Goal: Information Seeking & Learning: Learn about a topic

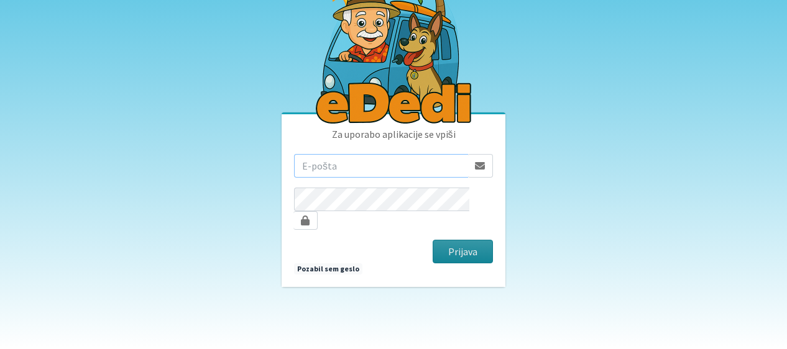
type input "urospecar@gmail.com"
click at [453, 246] on button "Prijava" at bounding box center [463, 252] width 60 height 24
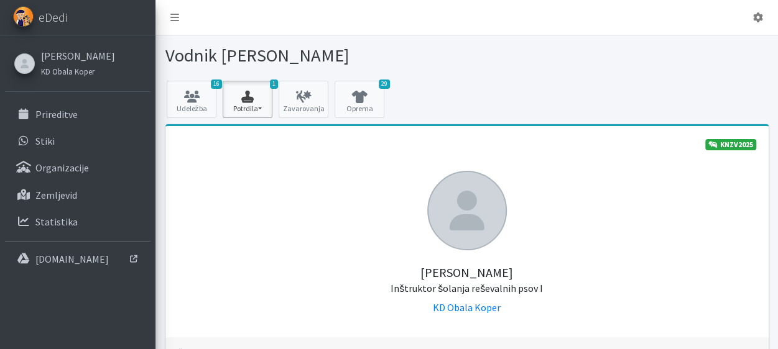
click at [260, 105] on button "1 Potrdila" at bounding box center [248, 99] width 50 height 37
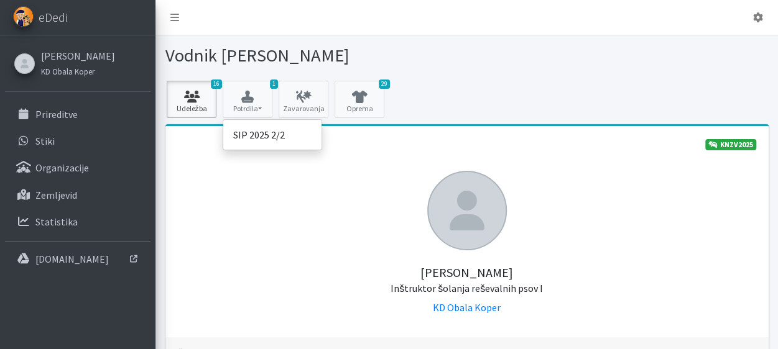
click at [198, 109] on link "16 Udeležba" at bounding box center [192, 99] width 50 height 37
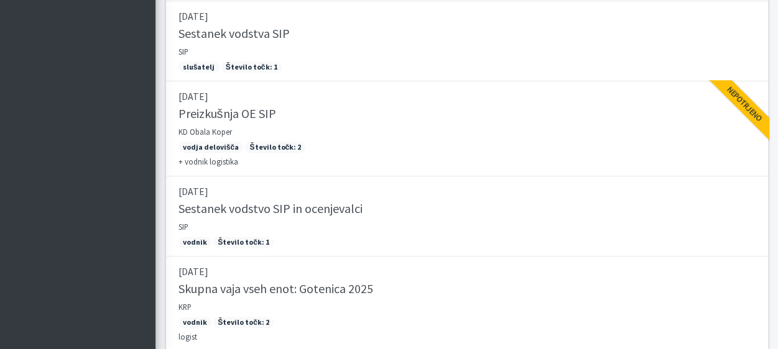
scroll to position [1164, 0]
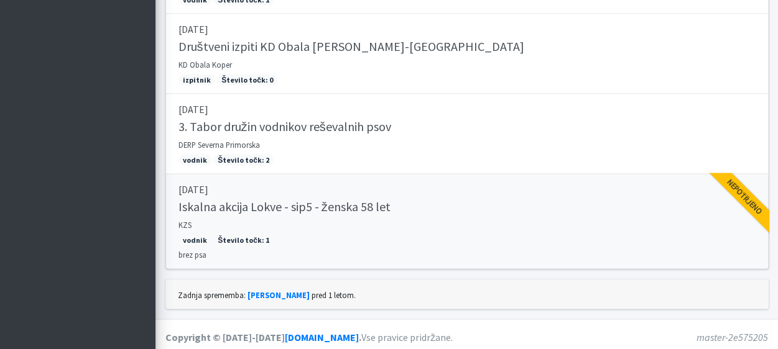
click at [229, 199] on h5 "Iskalna akcija Lokve - sip5 - ženska 58 let" at bounding box center [284, 206] width 212 height 15
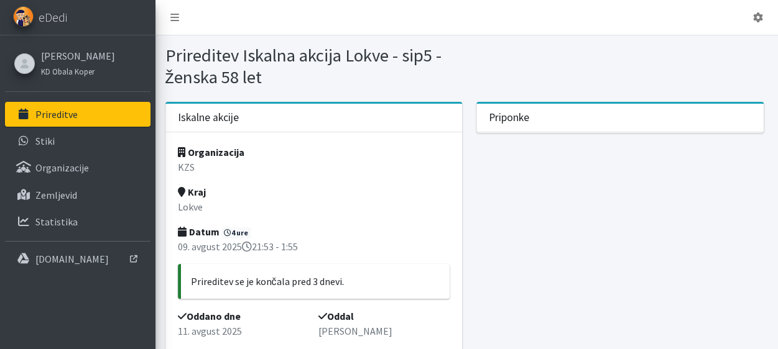
click at [43, 115] on p "Prireditve" at bounding box center [56, 114] width 42 height 12
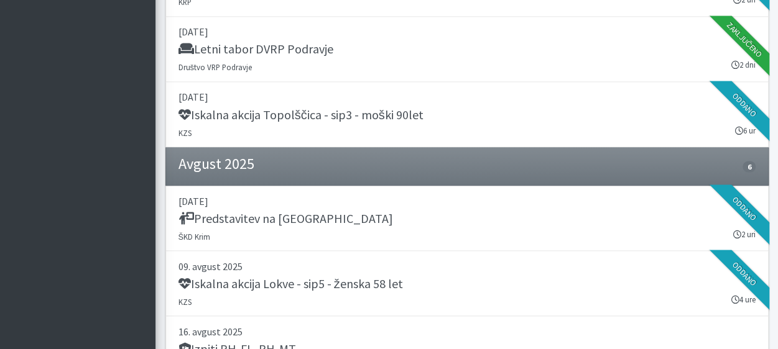
scroll to position [1119, 0]
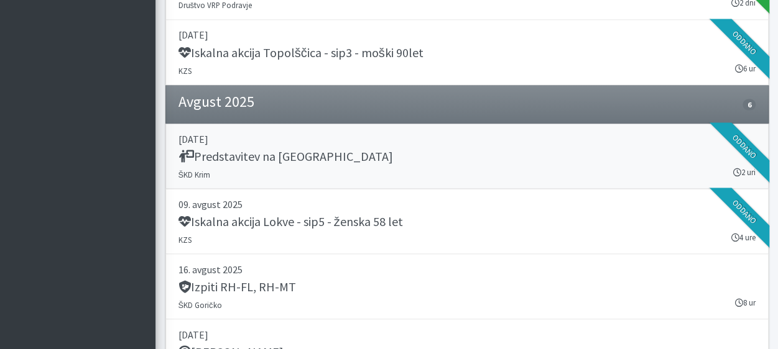
click at [338, 150] on h5 "Predstavitev na Oratoriju Dolsko" at bounding box center [285, 156] width 214 height 15
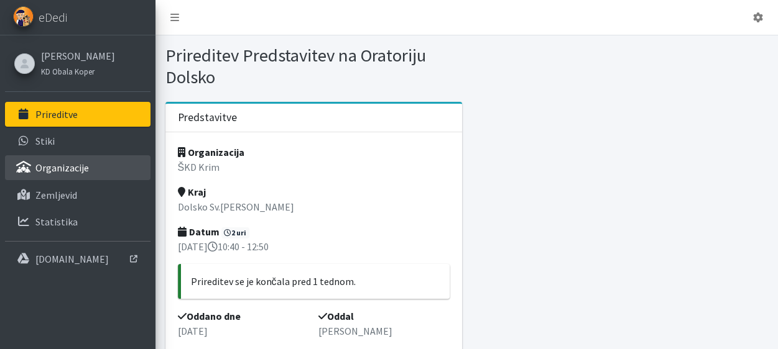
click at [50, 168] on p "Organizacije" at bounding box center [61, 168] width 53 height 12
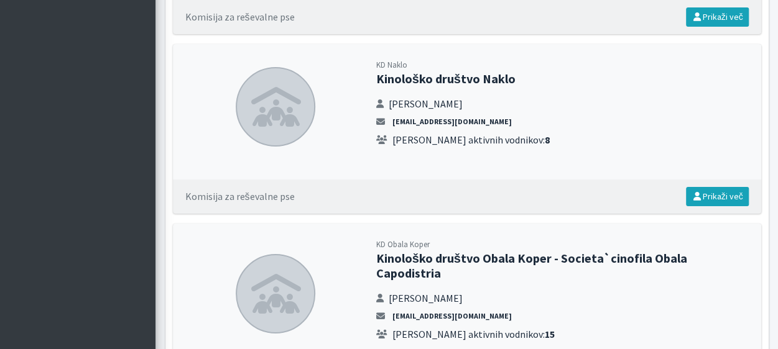
scroll to position [2114, 0]
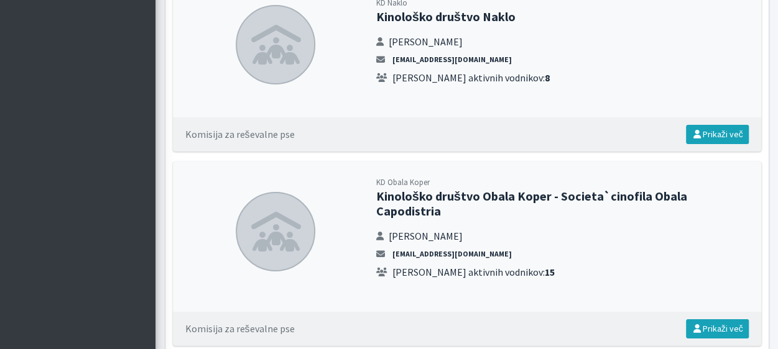
click at [544, 266] on strong "15" at bounding box center [549, 272] width 10 height 12
click at [737, 320] on link "Prikaži več" at bounding box center [717, 329] width 63 height 19
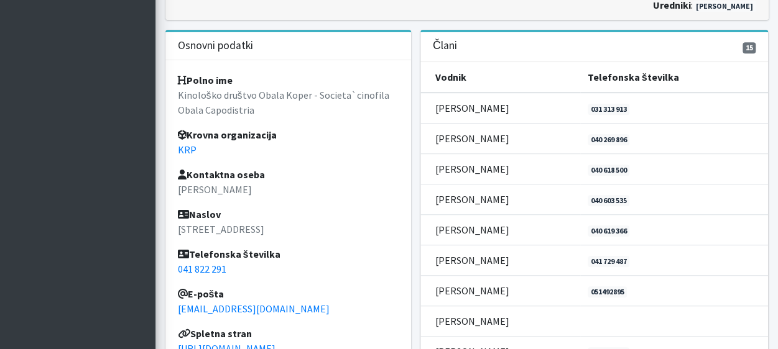
scroll to position [28, 0]
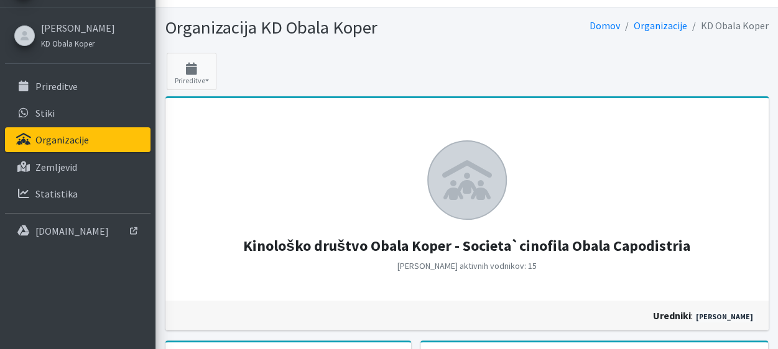
click at [482, 180] on icon at bounding box center [467, 180] width 50 height 40
click at [196, 80] on button "Prireditve" at bounding box center [192, 71] width 50 height 37
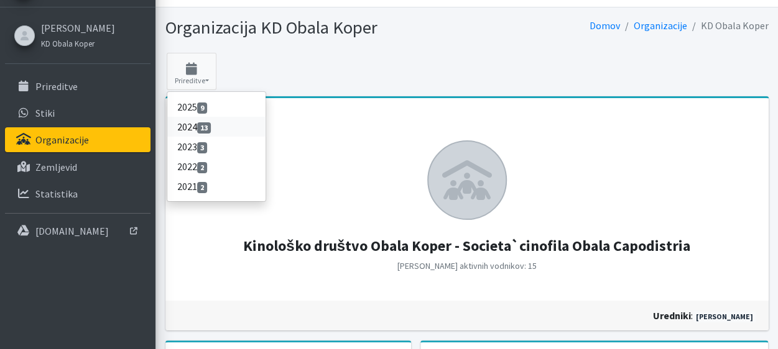
click at [204, 125] on span "13" at bounding box center [204, 127] width 14 height 11
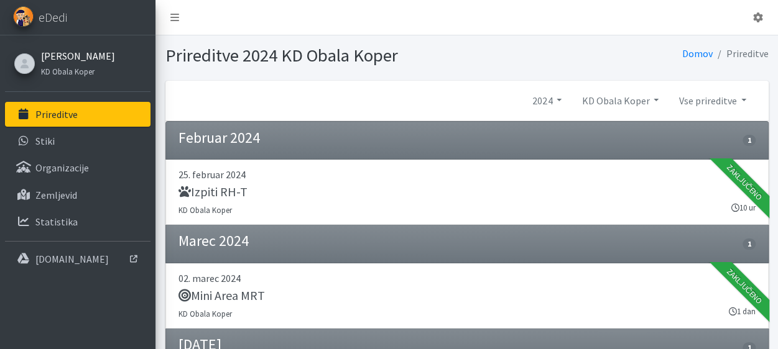
click at [59, 53] on link "[PERSON_NAME]" at bounding box center [78, 55] width 74 height 15
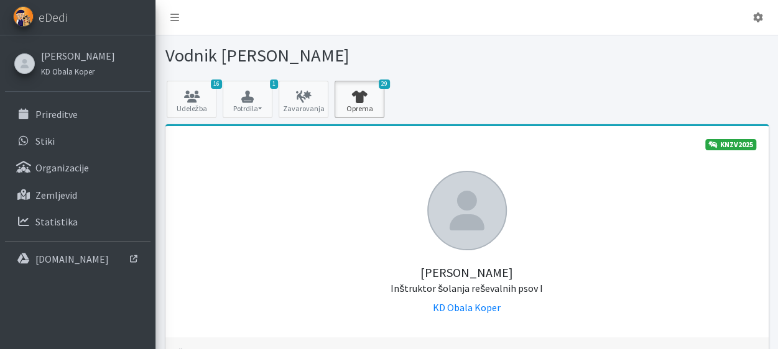
click at [359, 101] on icon at bounding box center [359, 97] width 42 height 12
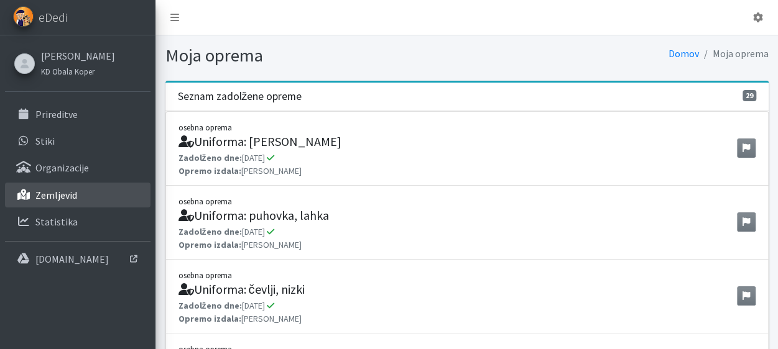
click at [66, 192] on p "Zemljevid" at bounding box center [56, 195] width 42 height 12
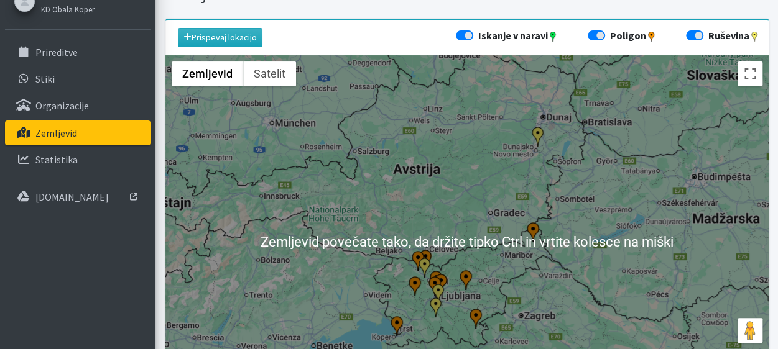
scroll to position [124, 0]
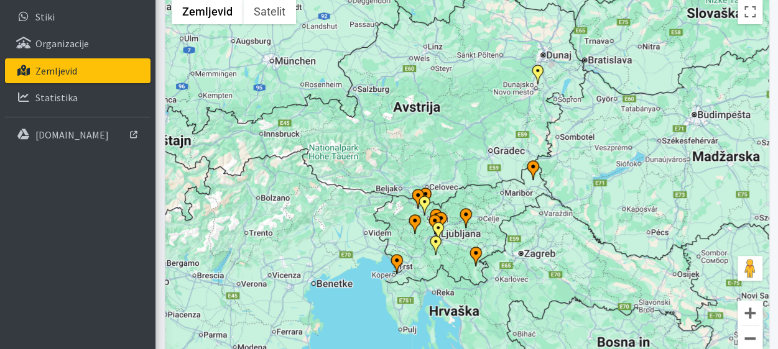
click at [418, 193] on img "Poligon ŠKD Lesce-Radovljica" at bounding box center [418, 199] width 20 height 20
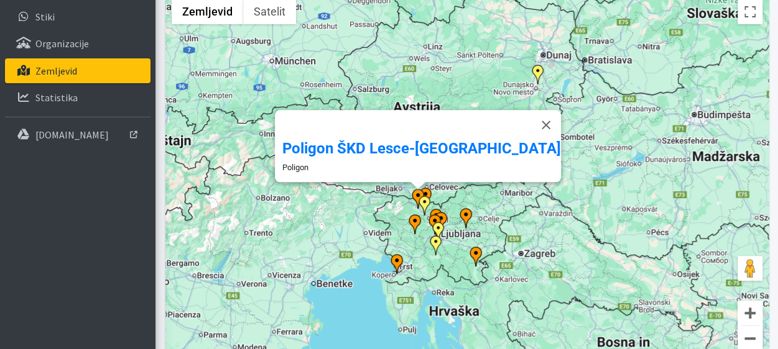
click at [396, 262] on img "Poligon KD Obala" at bounding box center [397, 264] width 20 height 20
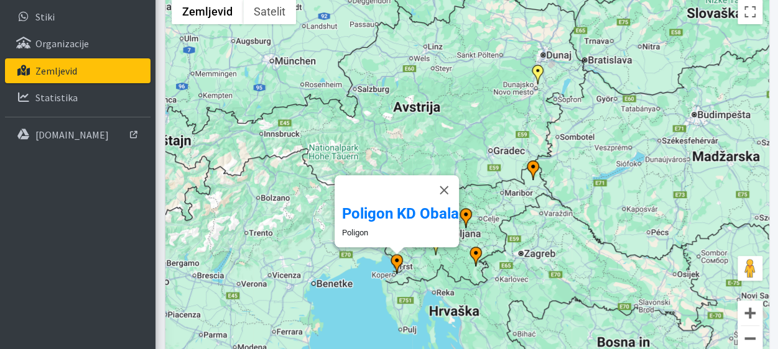
click at [477, 250] on img "ERP Bela krajina" at bounding box center [476, 257] width 20 height 20
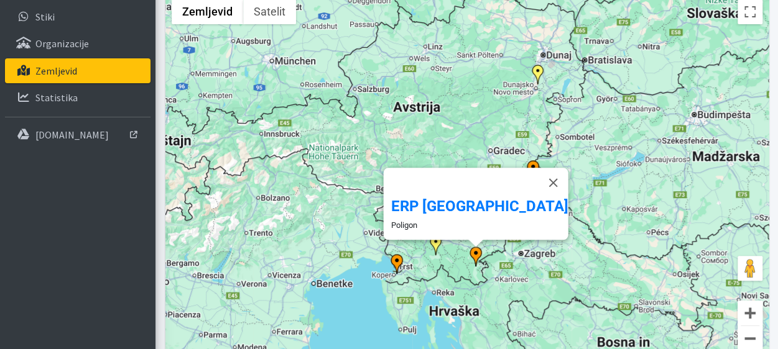
click at [397, 260] on img "Poligon KD Obala" at bounding box center [397, 264] width 20 height 20
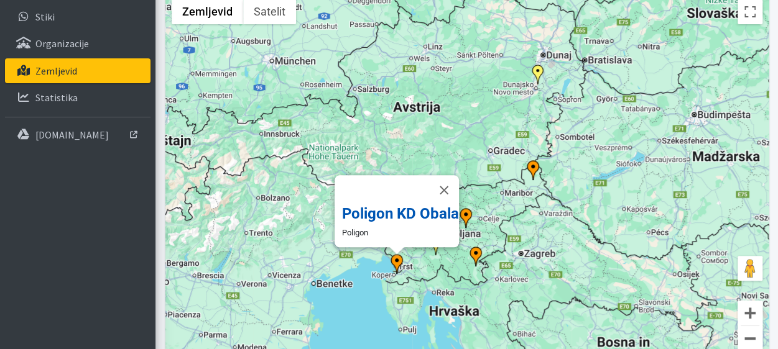
click at [362, 205] on b "Poligon KD Obala" at bounding box center [400, 213] width 117 height 17
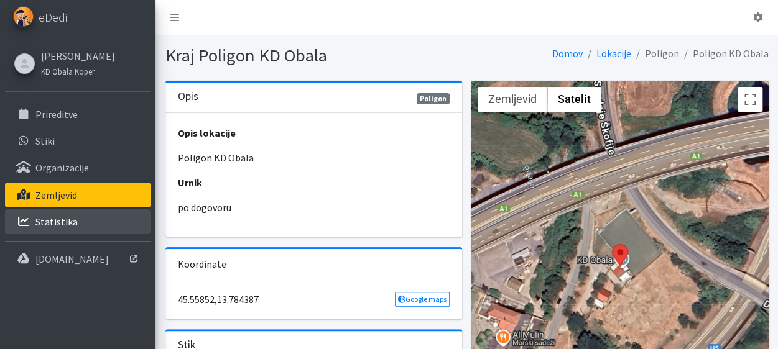
click at [50, 218] on p "Statistika" at bounding box center [56, 222] width 42 height 12
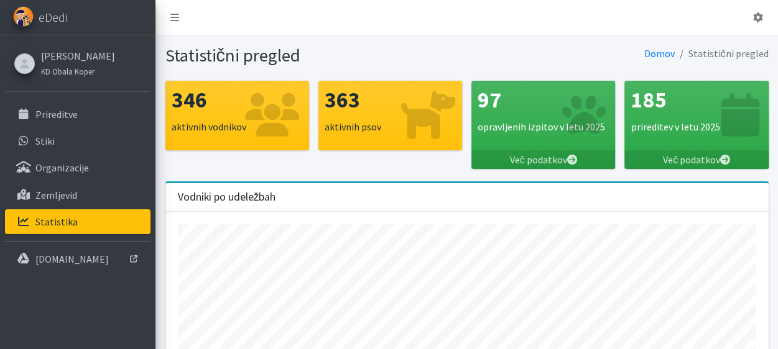
click at [380, 119] on p "aktivnih psov" at bounding box center [390, 126] width 131 height 15
click at [356, 127] on p "aktivnih psov" at bounding box center [390, 126] width 131 height 15
click at [234, 122] on p "aktivnih vodnikov" at bounding box center [237, 126] width 131 height 15
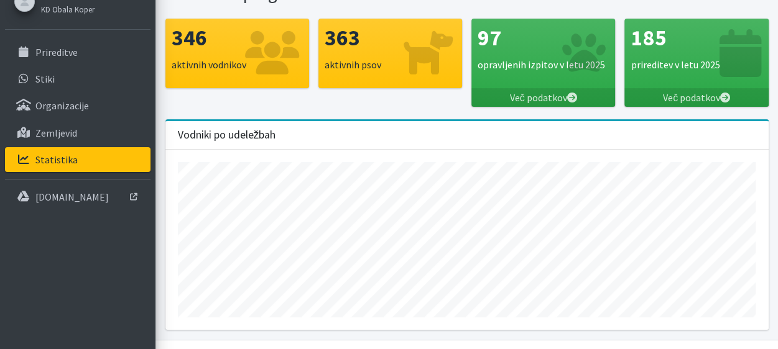
click at [652, 39] on h3 "185" at bounding box center [695, 38] width 131 height 26
click at [701, 94] on link "Več podatkov" at bounding box center [696, 97] width 144 height 19
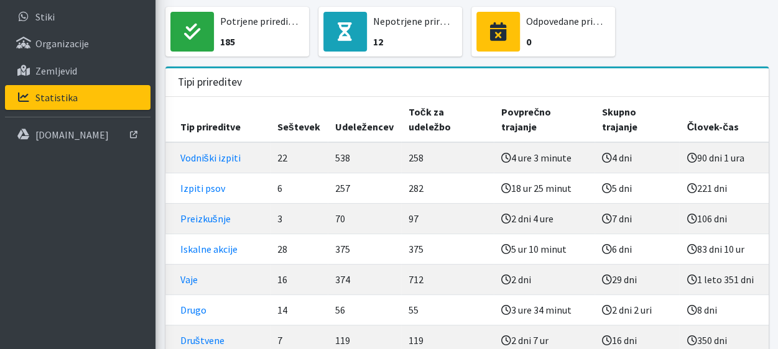
scroll to position [186, 0]
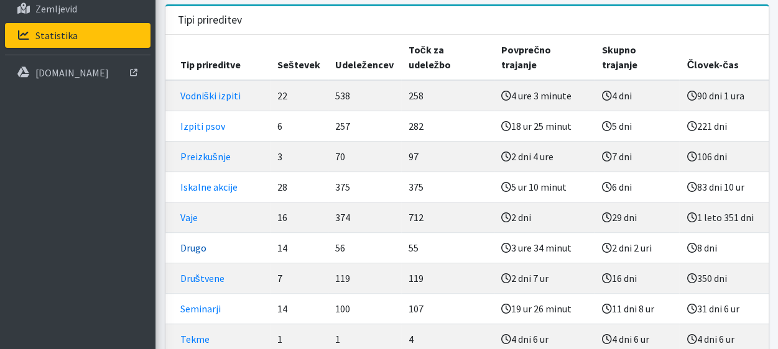
click at [193, 242] on link "Drugo" at bounding box center [193, 248] width 26 height 12
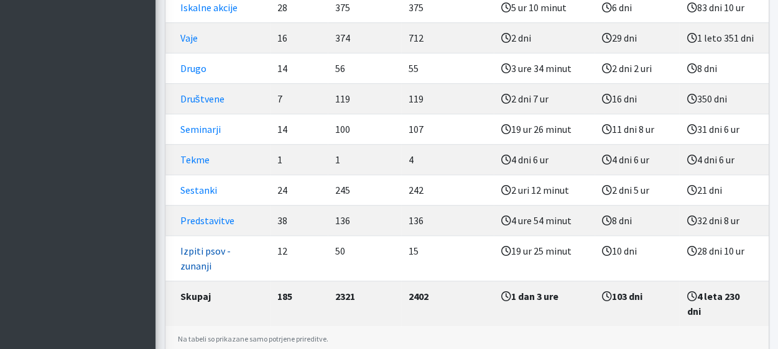
click at [204, 245] on link "Izpiti psov - zunanji" at bounding box center [205, 258] width 50 height 27
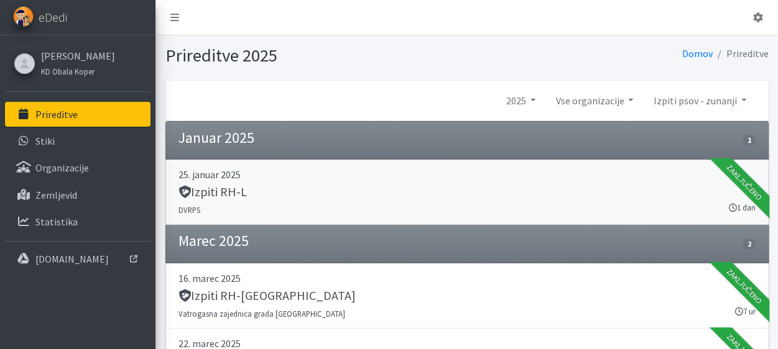
click at [219, 185] on h5 "Izpiti RH-L" at bounding box center [212, 192] width 68 height 15
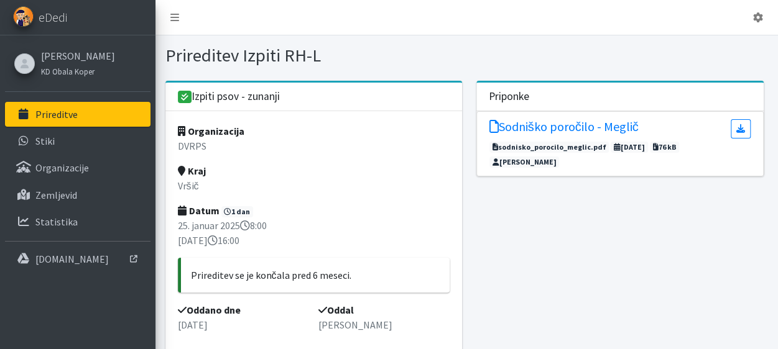
click at [494, 146] on icon at bounding box center [495, 147] width 6 height 7
click at [497, 144] on icon at bounding box center [495, 147] width 6 height 7
click at [551, 147] on span "sodnisko_porocilo_meglic.pdf" at bounding box center [549, 147] width 120 height 11
click at [566, 126] on h5 "Sodniško poročilo - Meglič" at bounding box center [563, 126] width 149 height 15
